Goal: Task Accomplishment & Management: Manage account settings

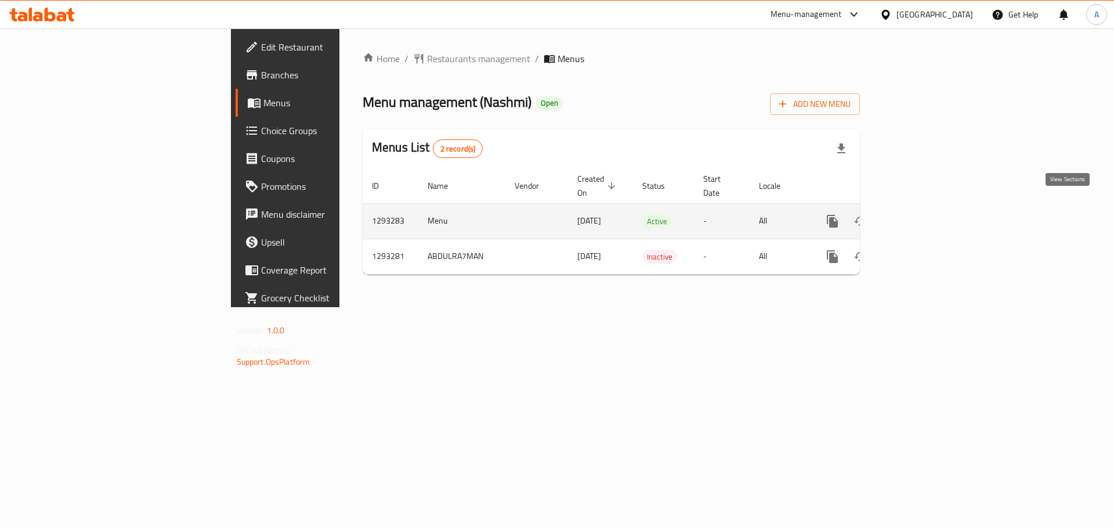
click at [922, 216] on icon "enhanced table" at bounding box center [916, 221] width 10 height 10
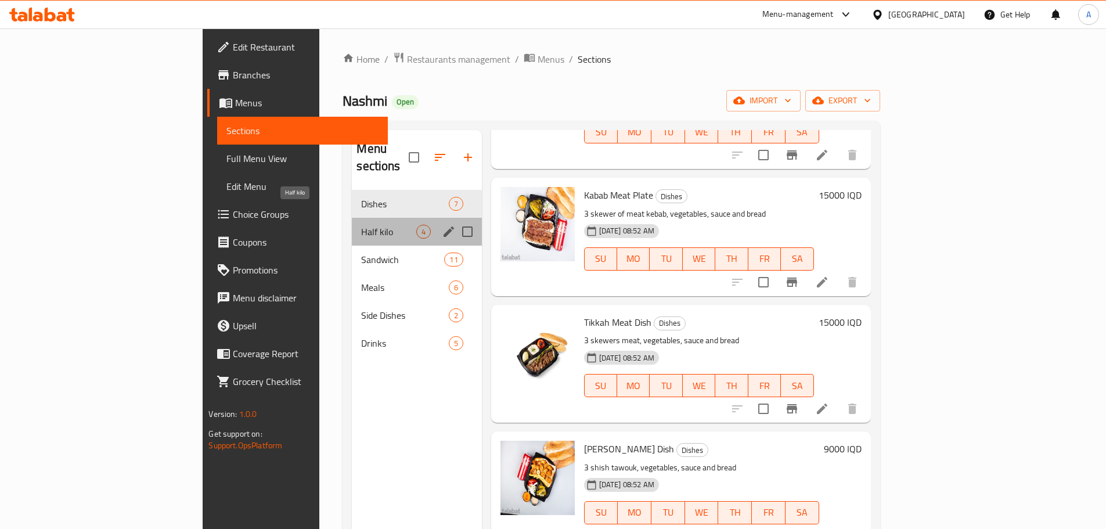
click at [361, 225] on span "Half kilo" at bounding box center [388, 232] width 55 height 14
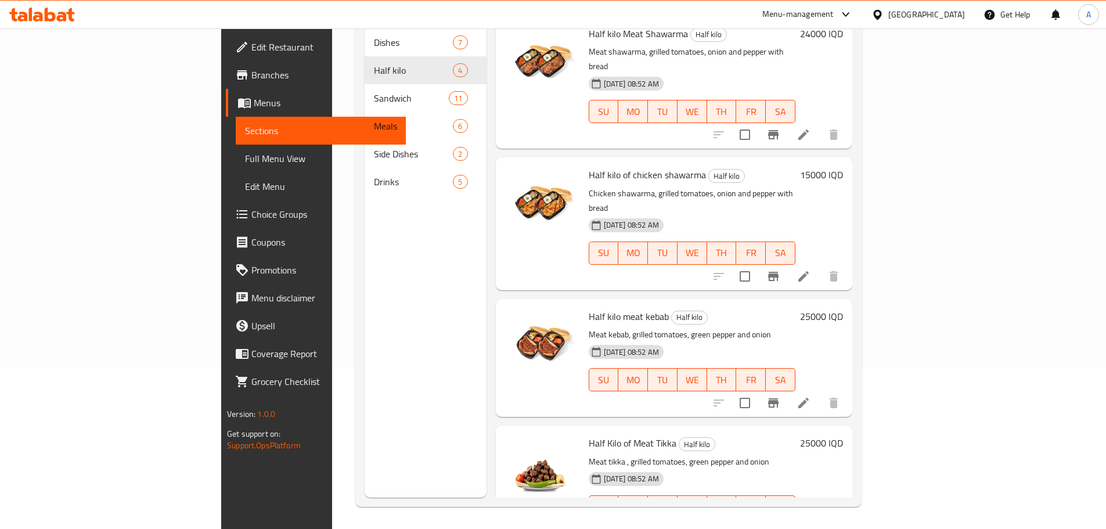
scroll to position [162, 0]
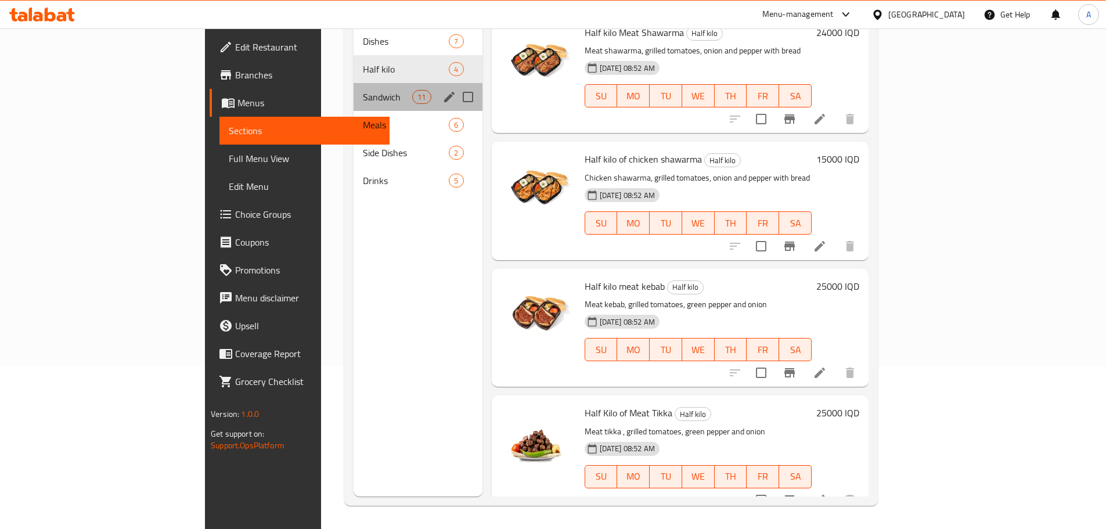
click at [353, 87] on div "Sandwich 11" at bounding box center [417, 97] width 129 height 28
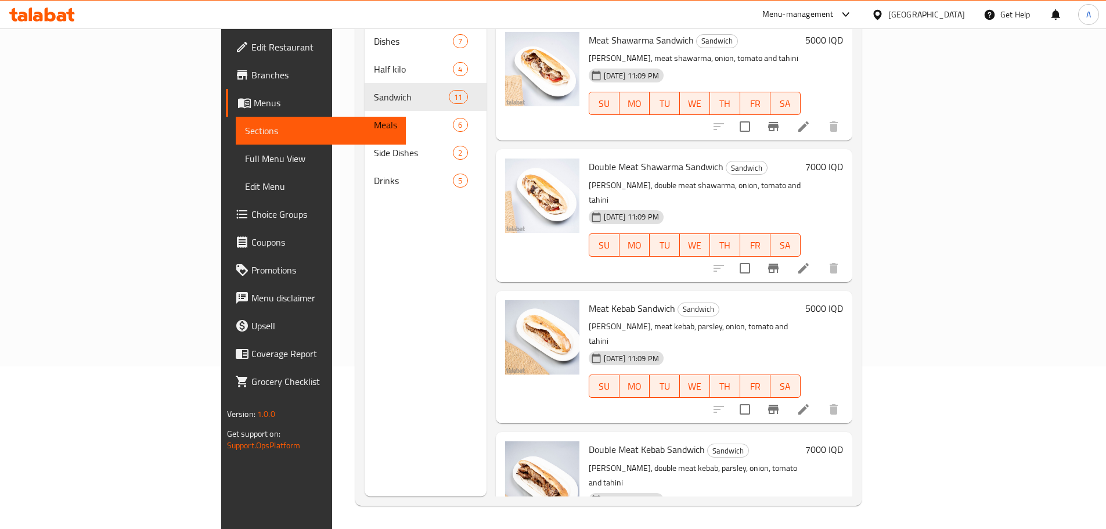
scroll to position [116, 0]
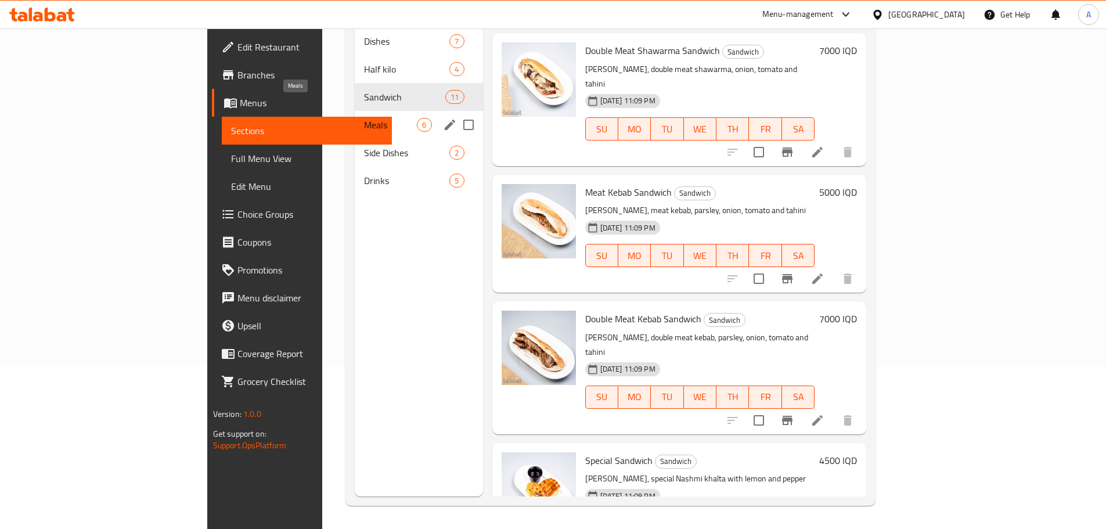
click at [364, 118] on span "Meals" at bounding box center [390, 125] width 53 height 14
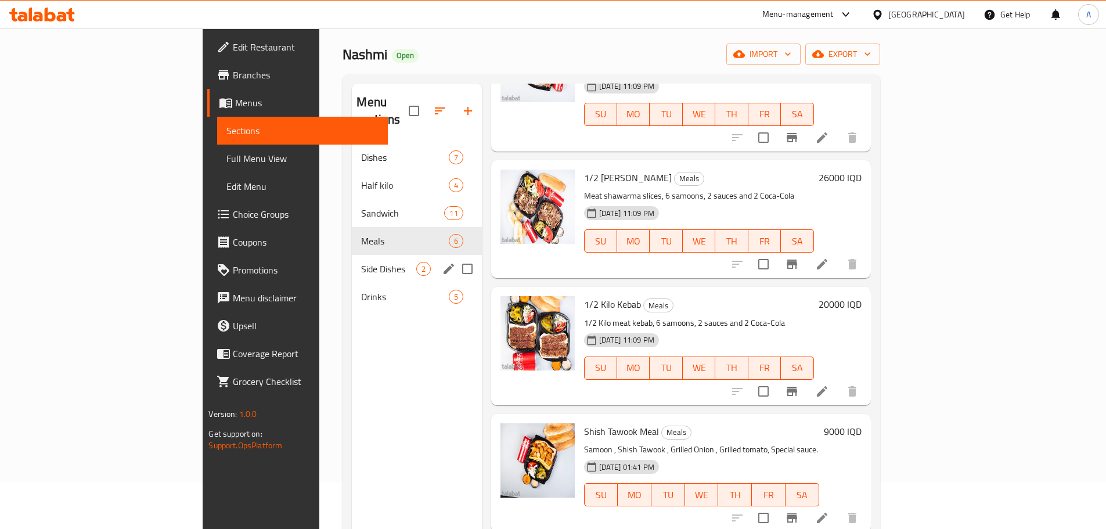
scroll to position [162, 0]
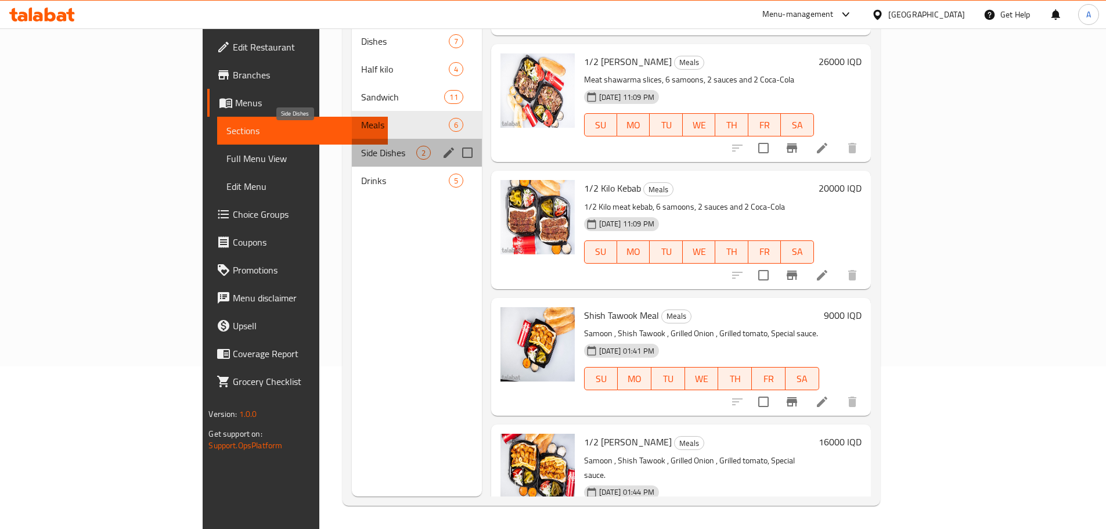
click at [361, 146] on span "Side Dishes" at bounding box center [388, 153] width 55 height 14
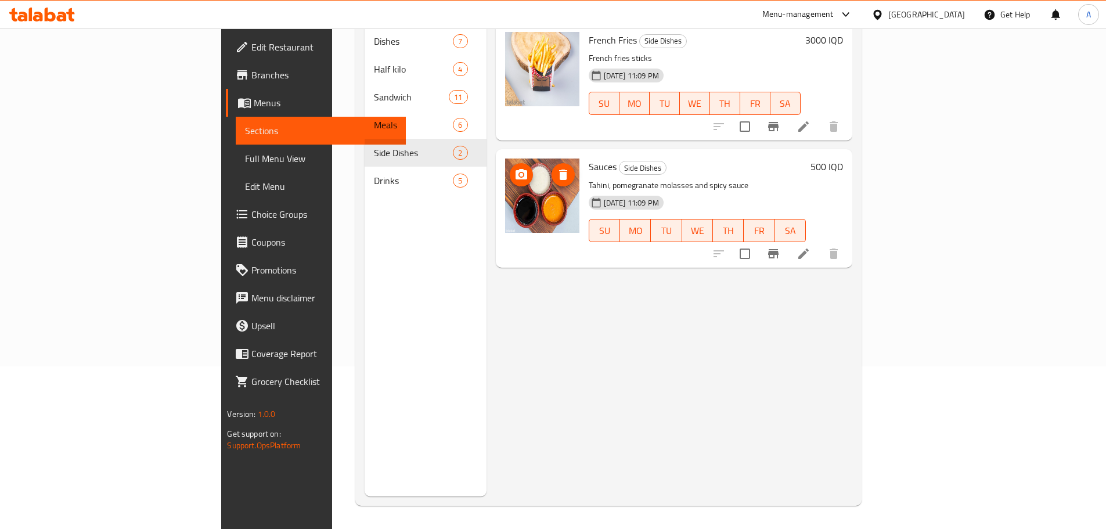
scroll to position [46, 0]
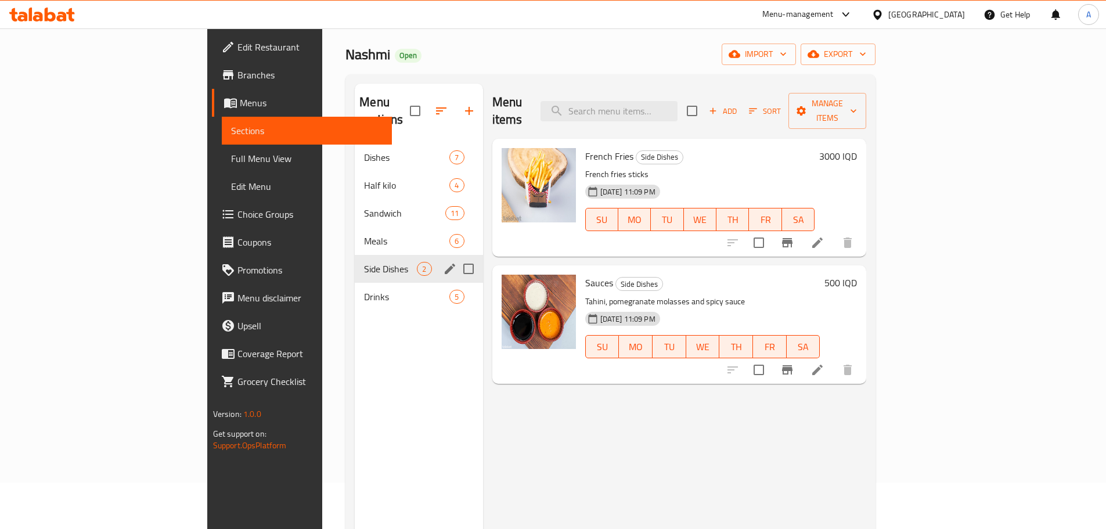
click at [355, 199] on div "Sandwich 11" at bounding box center [419, 213] width 128 height 28
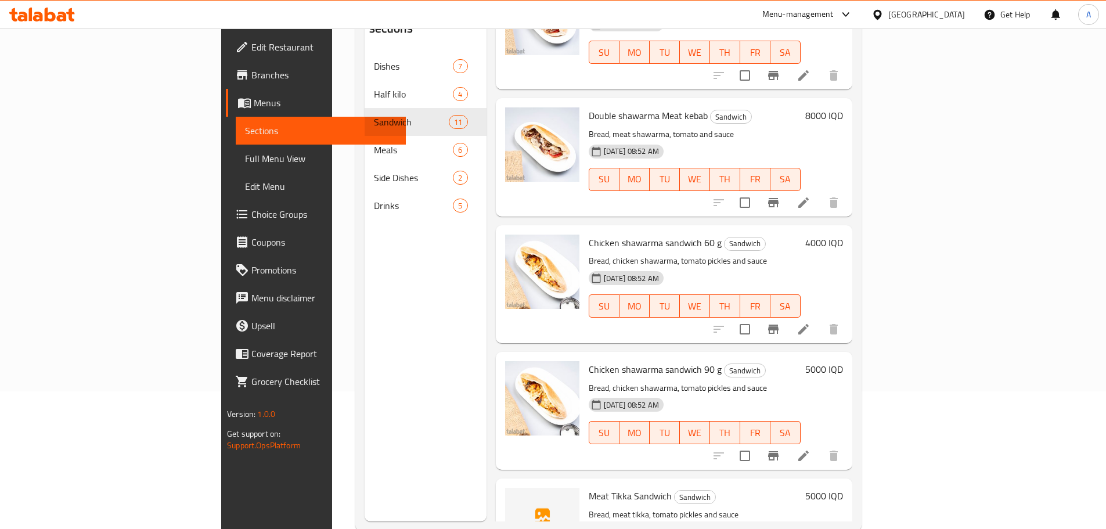
scroll to position [162, 0]
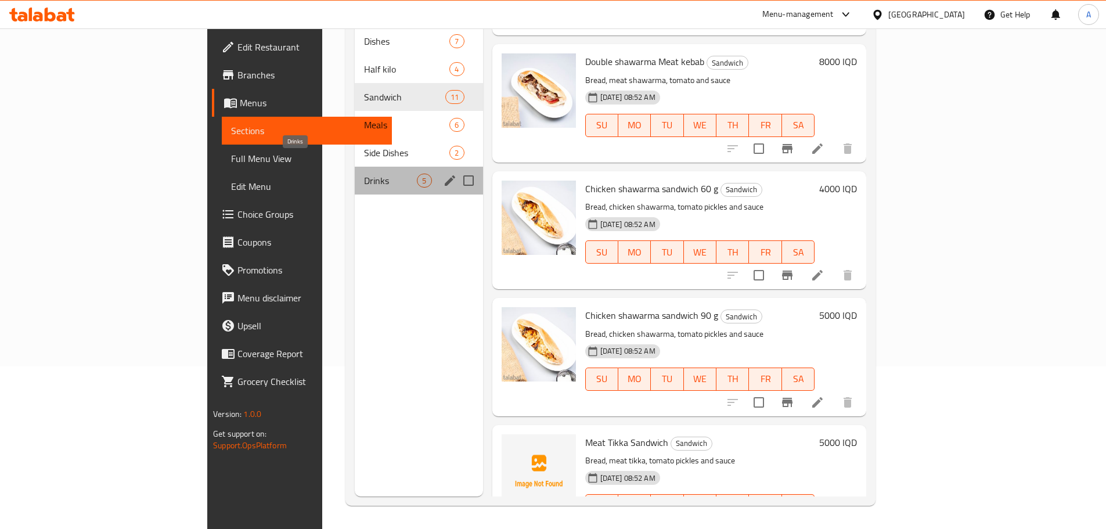
click at [364, 174] on span "Drinks" at bounding box center [390, 181] width 53 height 14
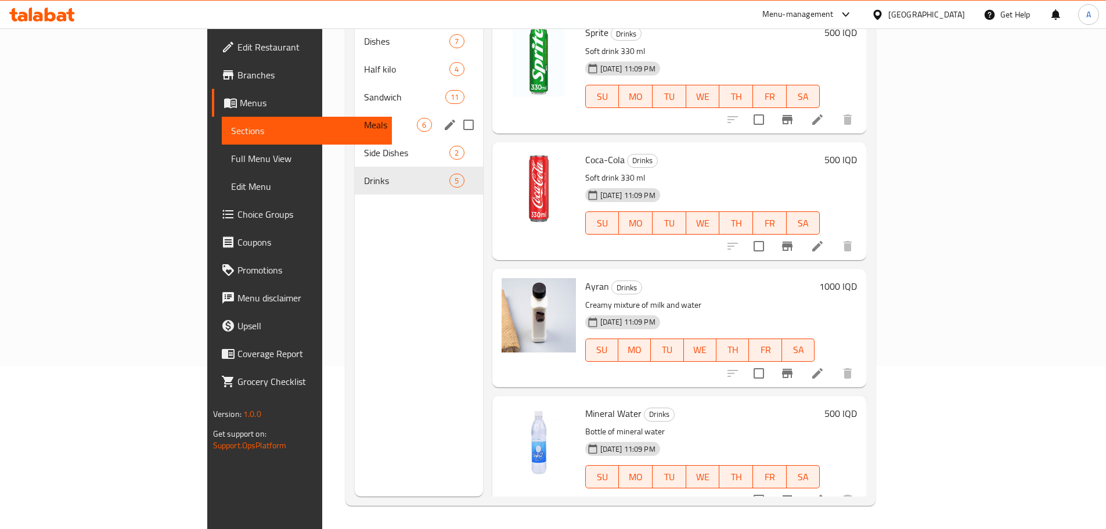
click at [355, 120] on div "Meals 6" at bounding box center [419, 125] width 128 height 28
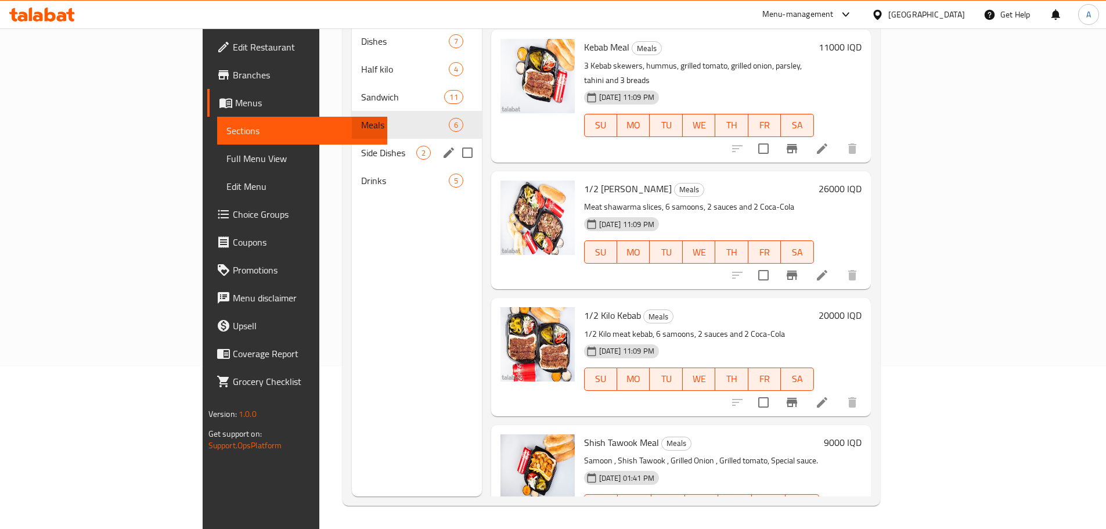
click at [352, 139] on div "Side Dishes 2" at bounding box center [416, 153] width 129 height 28
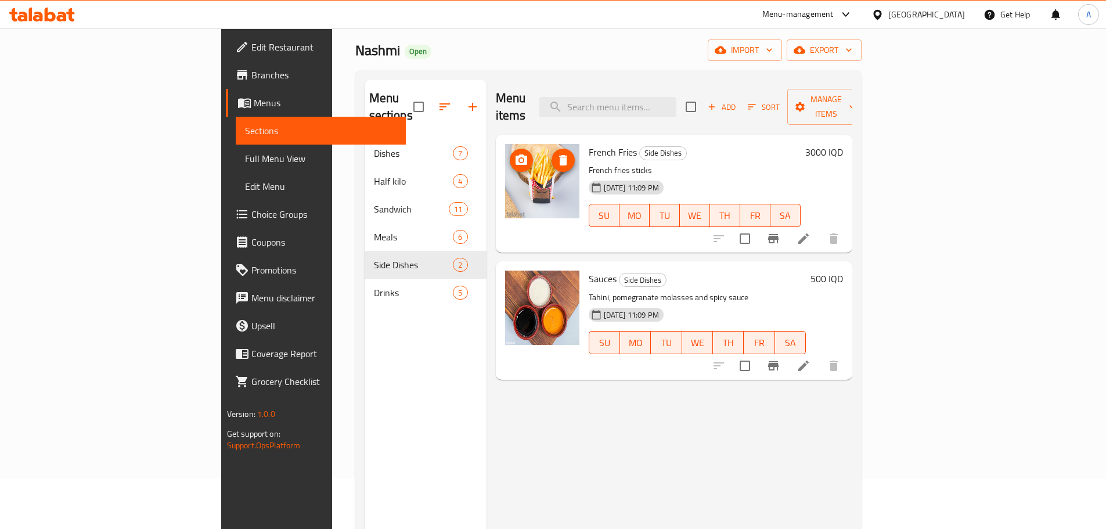
scroll to position [46, 0]
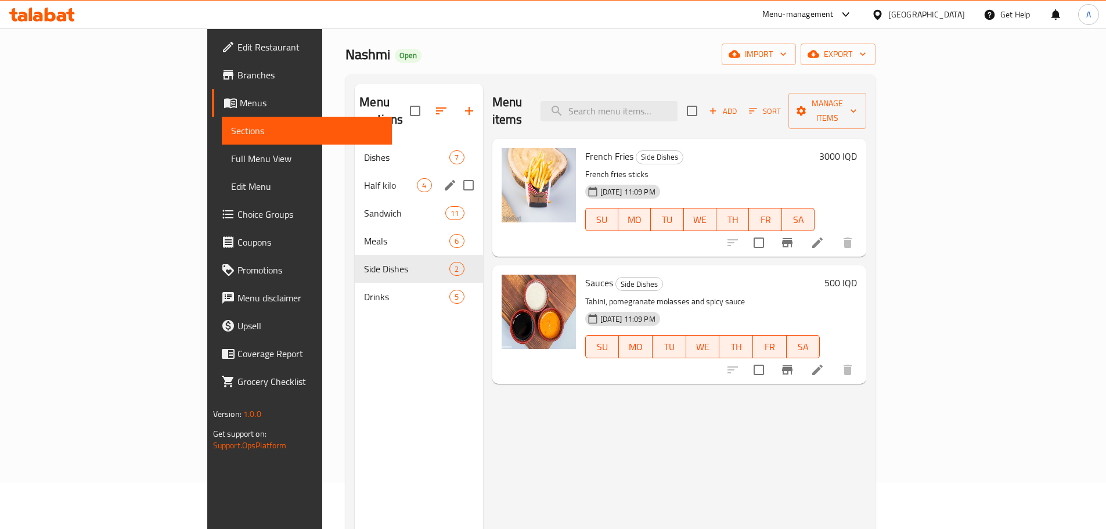
click at [355, 171] on div "Half kilo 4" at bounding box center [419, 185] width 128 height 28
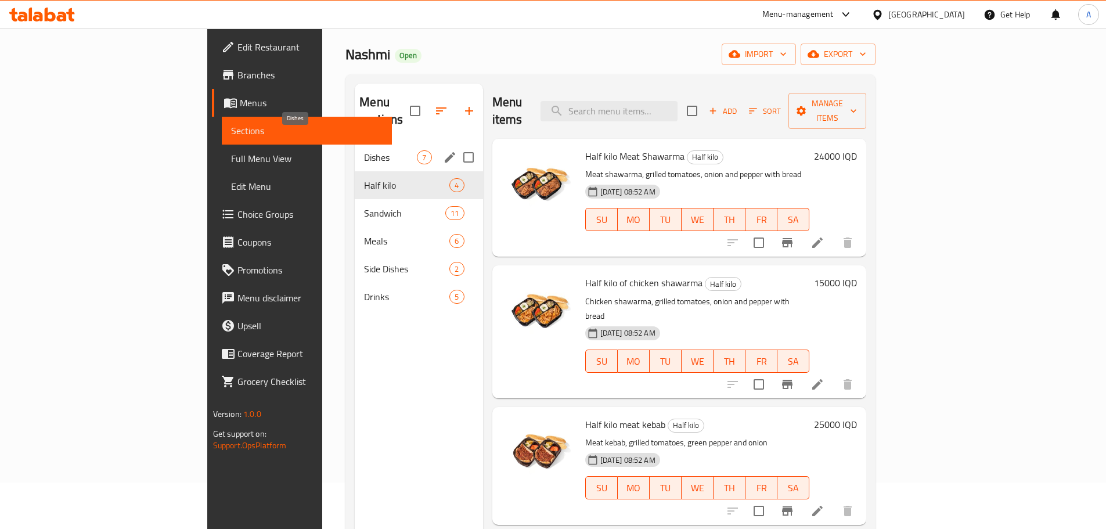
click at [364, 150] on span "Dishes" at bounding box center [390, 157] width 53 height 14
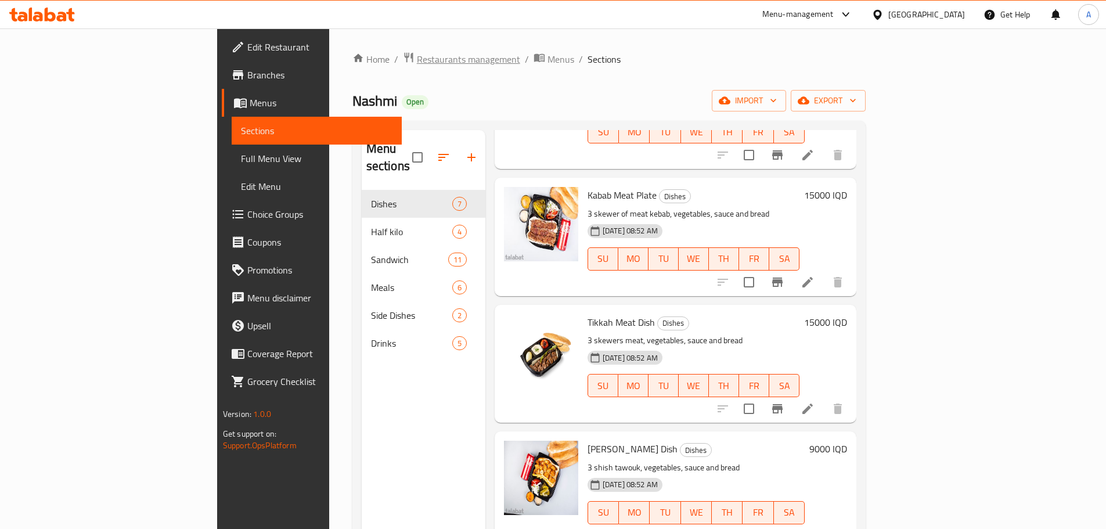
click at [417, 57] on span "Restaurants management" at bounding box center [468, 59] width 103 height 14
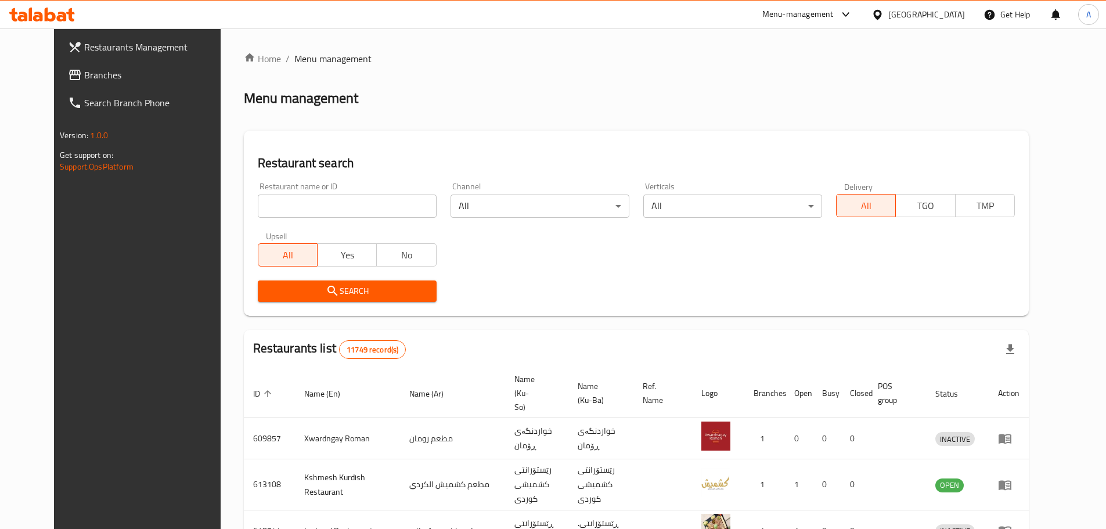
click at [291, 198] on div "Home / Menu management Menu management Restaurant search Restaurant name or ID …" at bounding box center [636, 452] width 785 height 800
click at [291, 198] on input "search" at bounding box center [347, 205] width 179 height 23
click button "Search" at bounding box center [347, 290] width 179 height 21
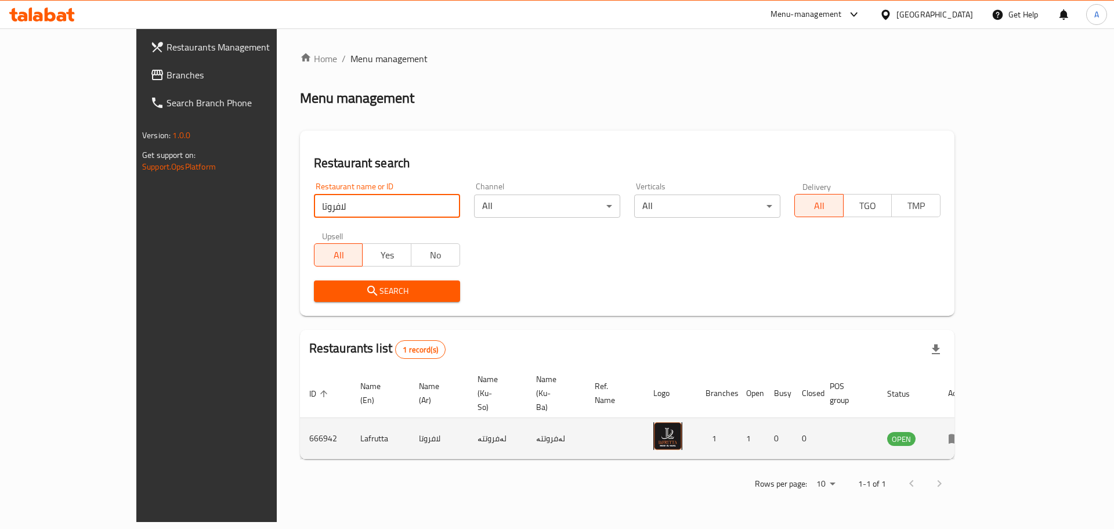
click at [351, 418] on td "Lafrutta" at bounding box center [380, 438] width 59 height 41
copy td "Lafrutta"
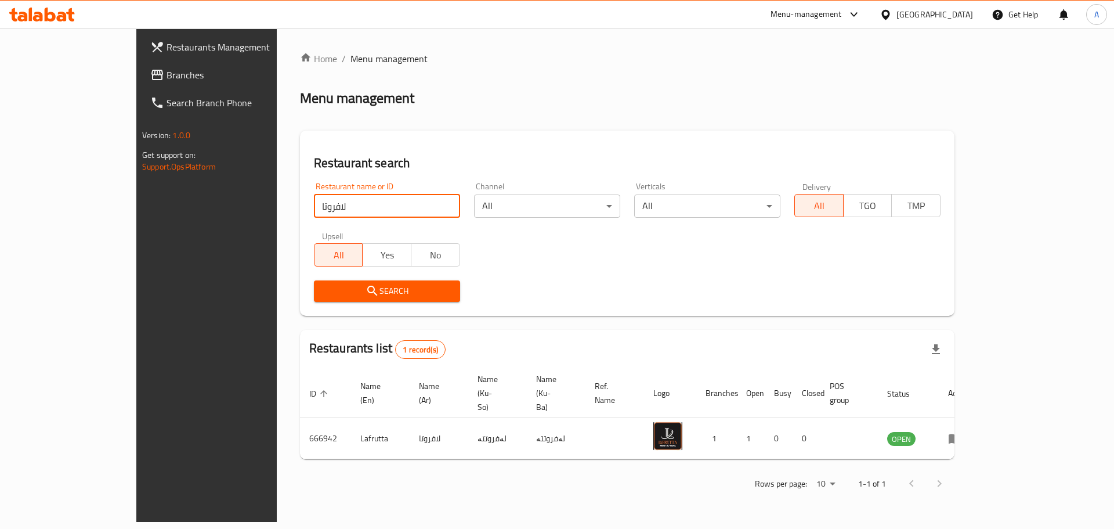
click at [314, 216] on input "لافروتا" at bounding box center [387, 205] width 146 height 23
paste input "Almazraah Restaurant"
type input "Almazraah Restaurant"
click button "Search" at bounding box center [387, 290] width 146 height 21
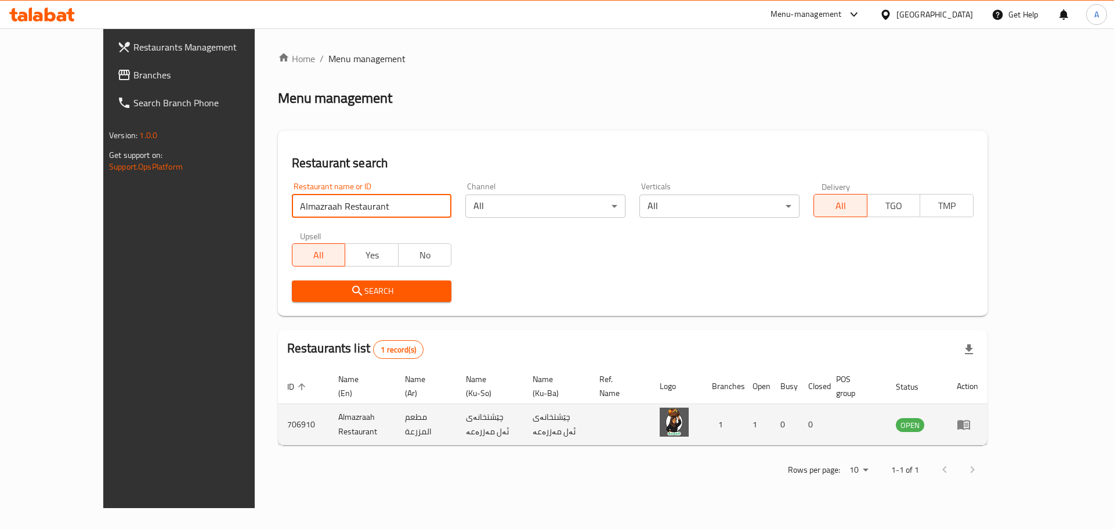
click at [948, 406] on td "OPEN" at bounding box center [917, 424] width 61 height 41
click at [970, 420] on icon "enhanced table" at bounding box center [964, 425] width 13 height 10
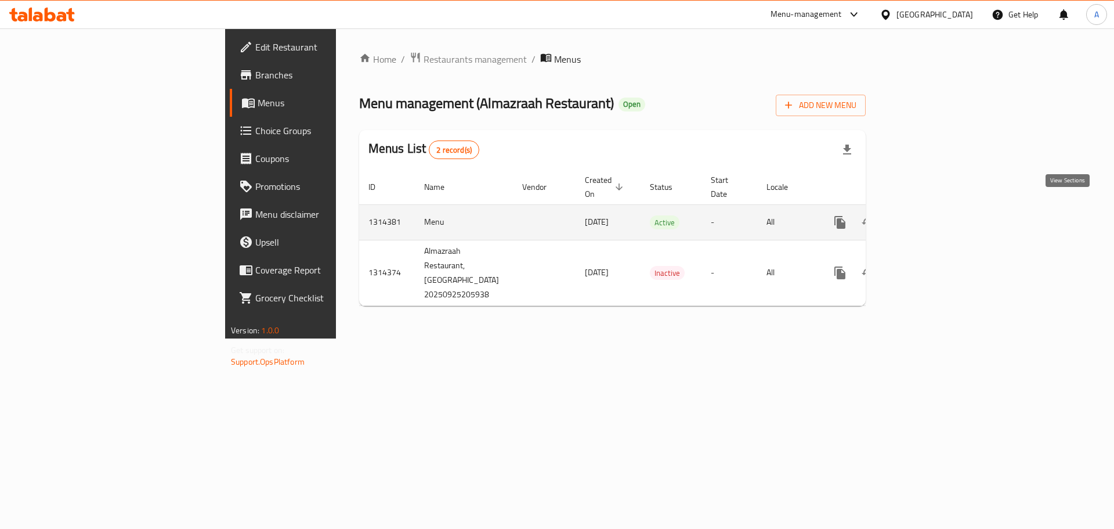
click at [938, 211] on link "enhanced table" at bounding box center [924, 222] width 28 height 28
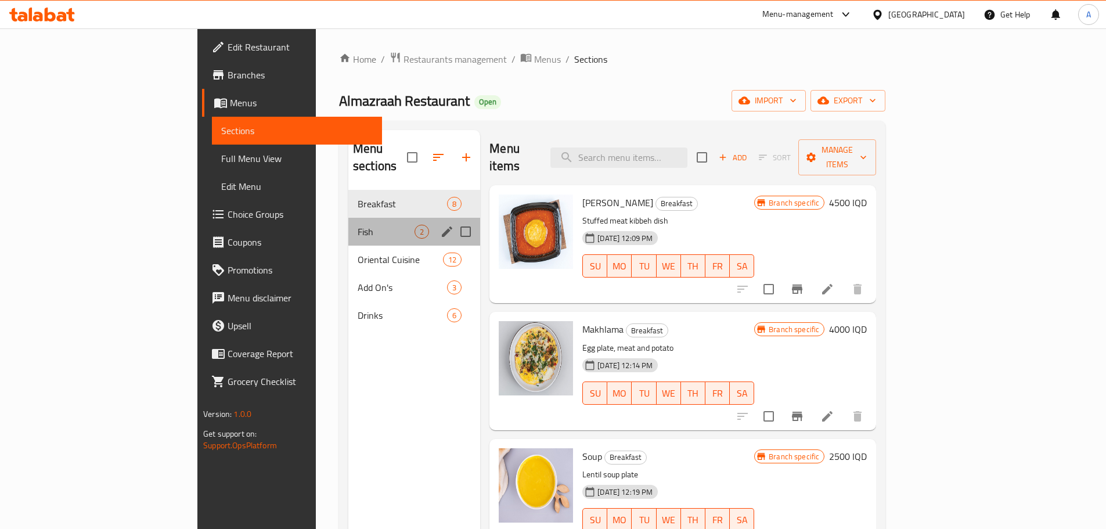
click at [348, 225] on div "Fish 2" at bounding box center [414, 232] width 132 height 28
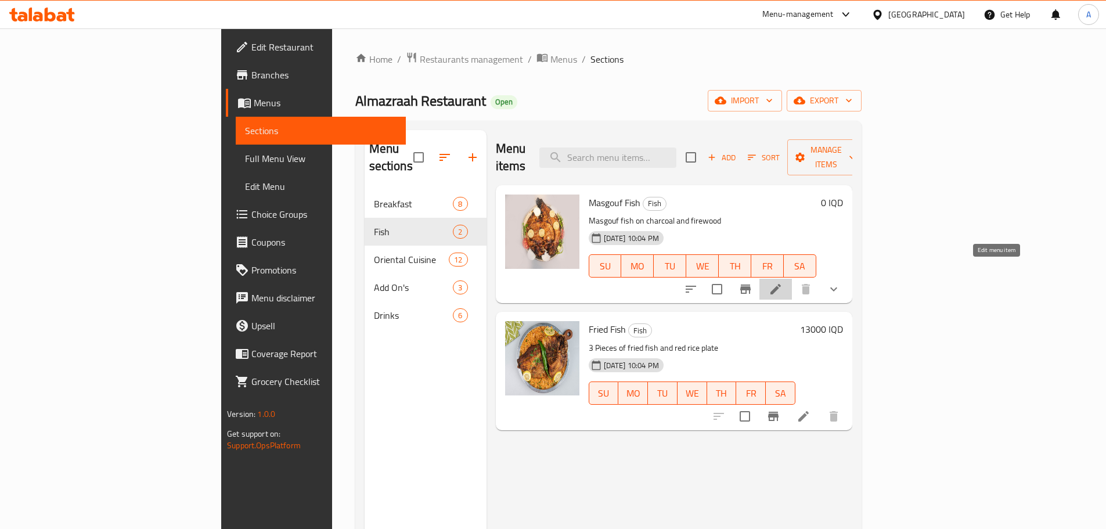
click at [782, 282] on icon at bounding box center [775, 289] width 14 height 14
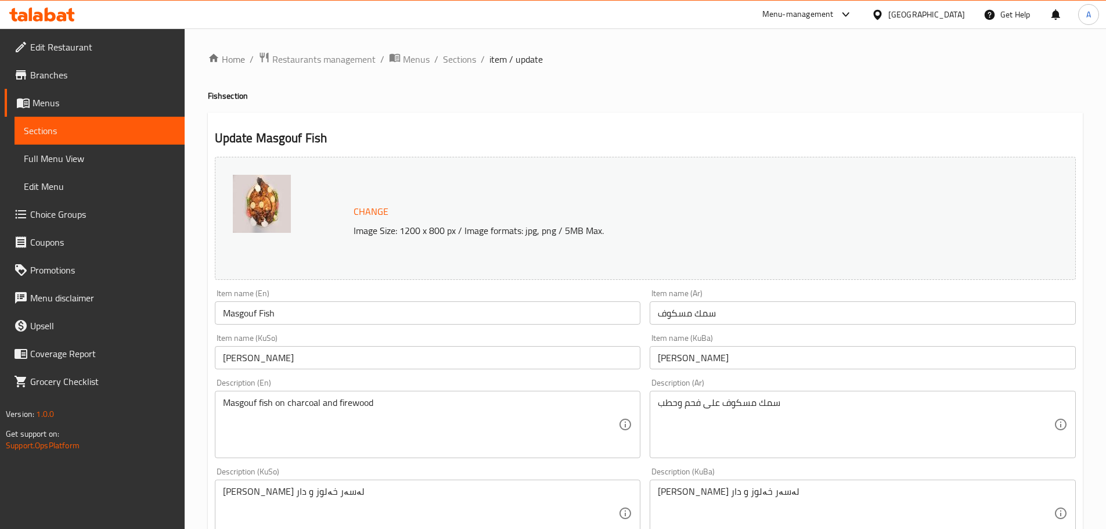
drag, startPoint x: 319, startPoint y: 50, endPoint x: 326, endPoint y: 57, distance: 9.9
click at [326, 57] on span "Restaurants management" at bounding box center [323, 59] width 103 height 14
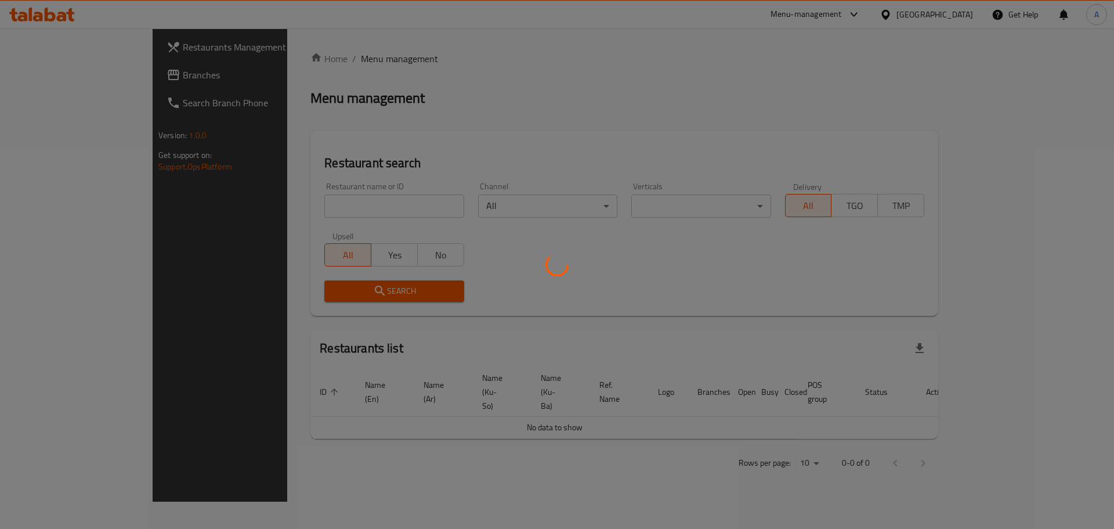
click at [308, 207] on div at bounding box center [557, 264] width 1114 height 529
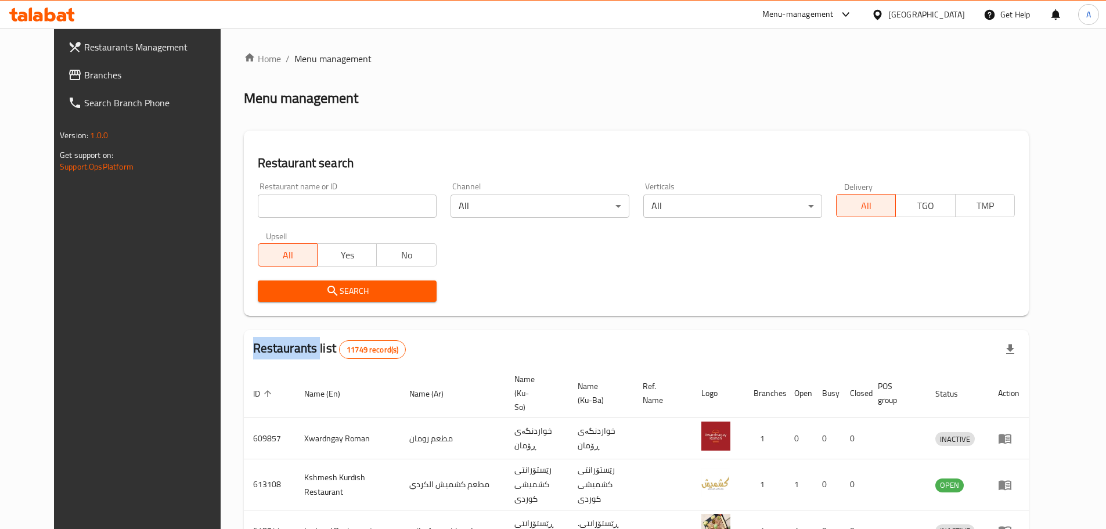
click at [308, 207] on div at bounding box center [553, 264] width 1106 height 529
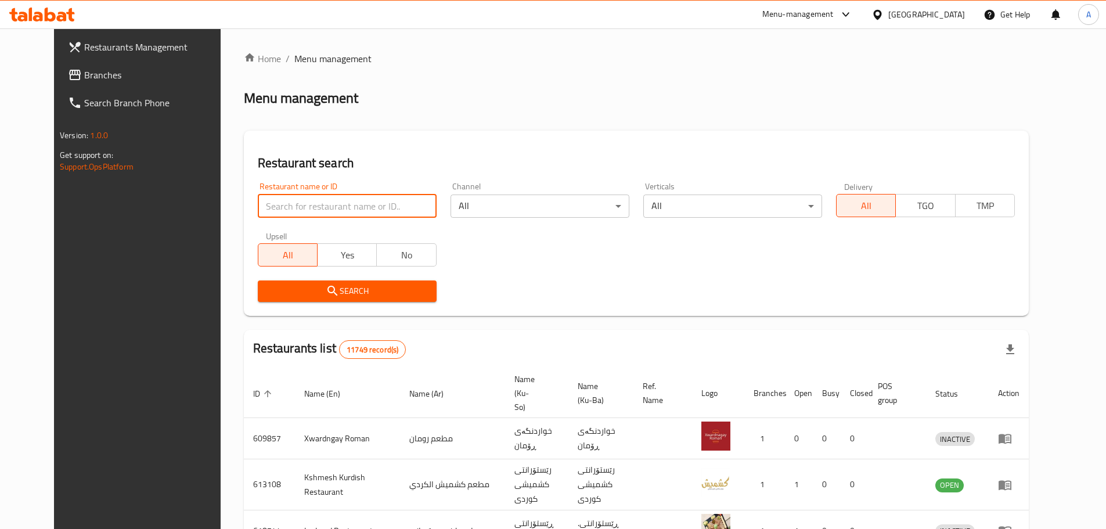
click at [308, 207] on input "search" at bounding box center [347, 205] width 179 height 23
type input "ل"
type input "[PERSON_NAME]"
click button "Search" at bounding box center [347, 290] width 179 height 21
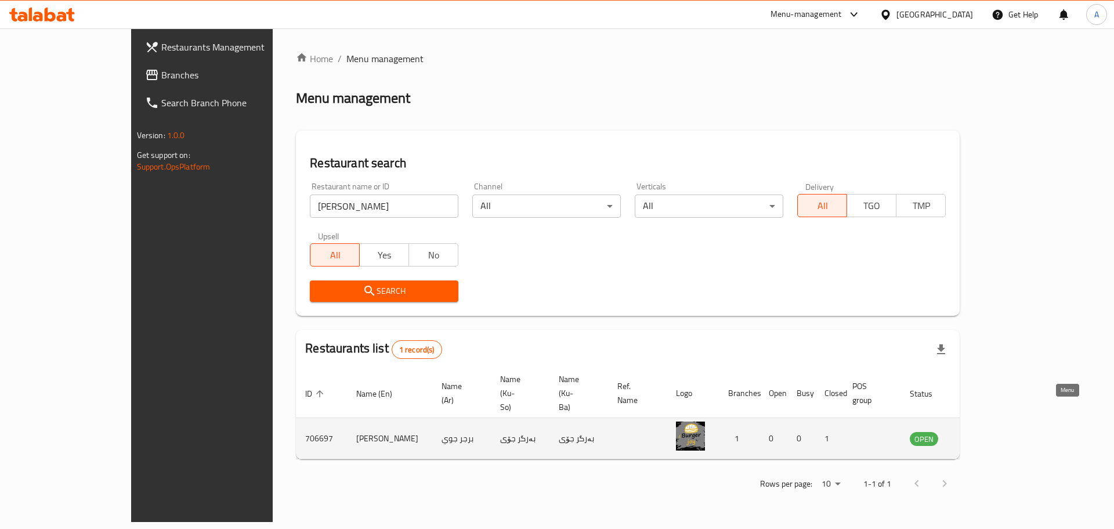
click at [985, 431] on icon "enhanced table" at bounding box center [978, 438] width 14 height 14
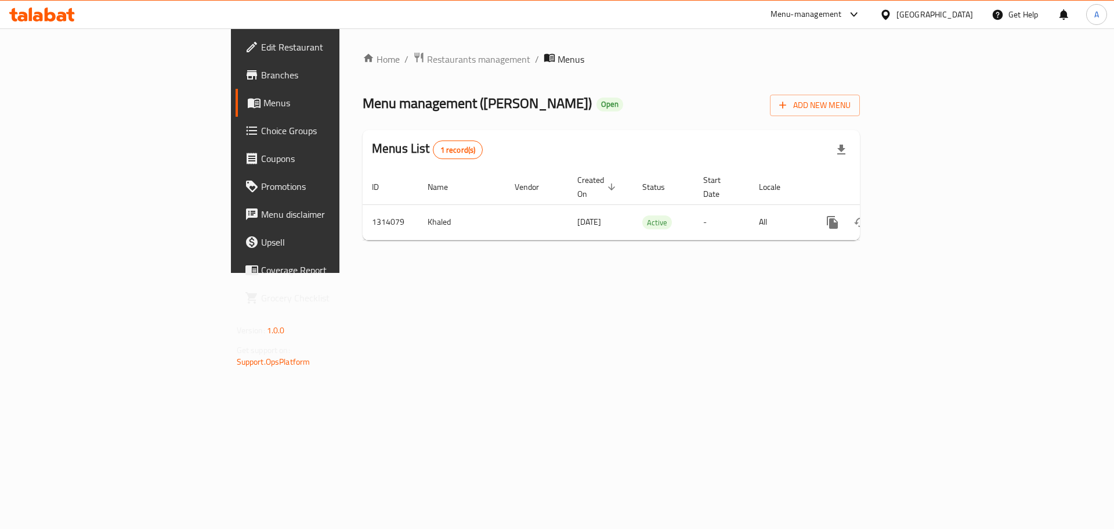
click at [236, 55] on link "Edit Restaurant" at bounding box center [327, 47] width 182 height 28
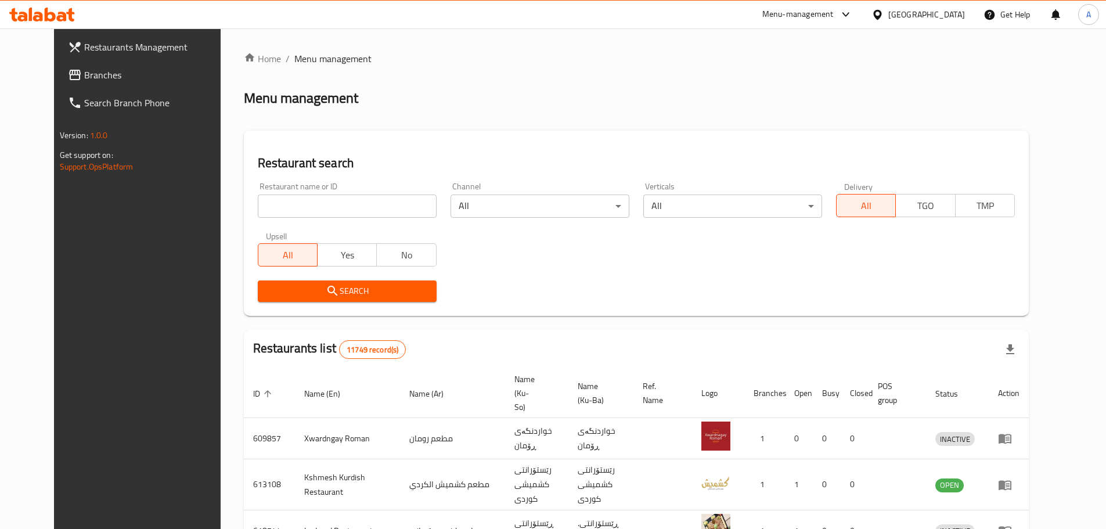
click at [275, 215] on div "Home / Menu management Menu management Restaurant search Restaurant name or ID …" at bounding box center [636, 452] width 785 height 800
click at [275, 215] on input "search" at bounding box center [347, 205] width 179 height 23
paste input "Lafrutta"
type input "Lafrutta"
click button "Search" at bounding box center [347, 290] width 179 height 21
